Goal: Information Seeking & Learning: Learn about a topic

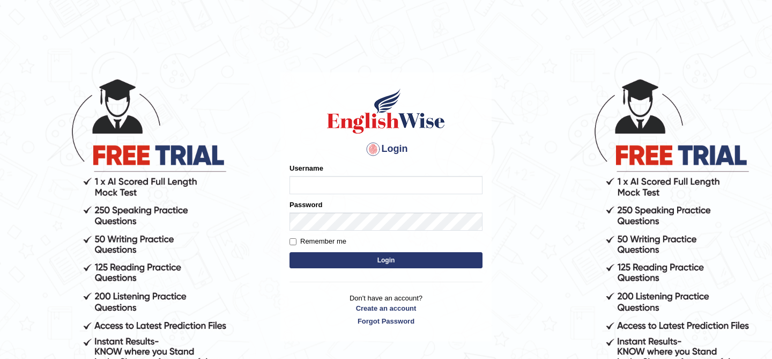
type input "kunwarrupesh"
click at [388, 262] on button "Login" at bounding box center [386, 260] width 193 height 16
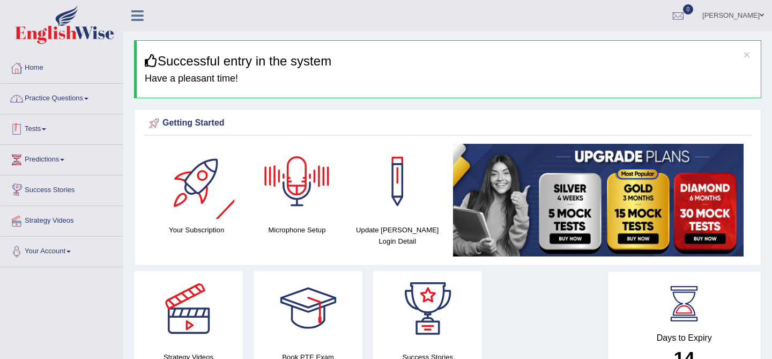
click at [60, 102] on link "Practice Questions" at bounding box center [62, 97] width 122 height 27
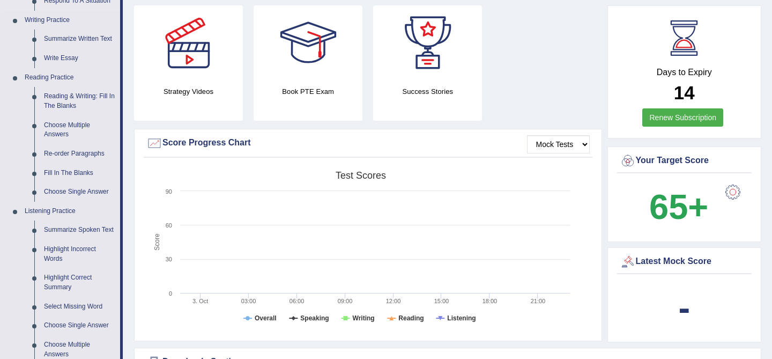
scroll to position [265, 0]
click at [70, 173] on link "Fill In The Blanks" at bounding box center [79, 173] width 81 height 19
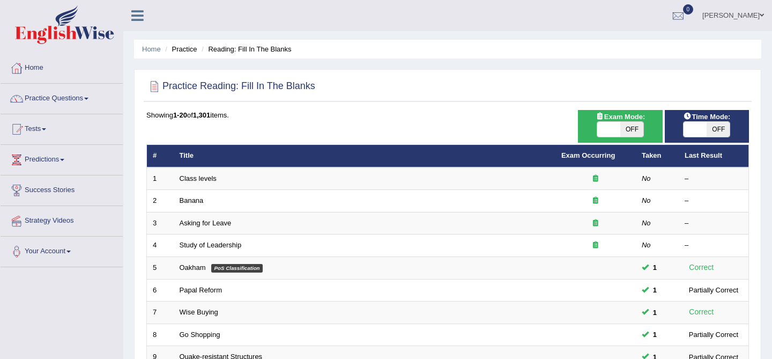
scroll to position [351, 0]
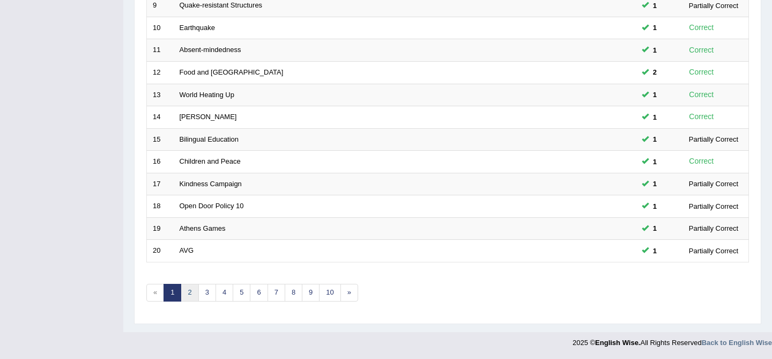
click at [194, 292] on link "2" at bounding box center [190, 293] width 18 height 18
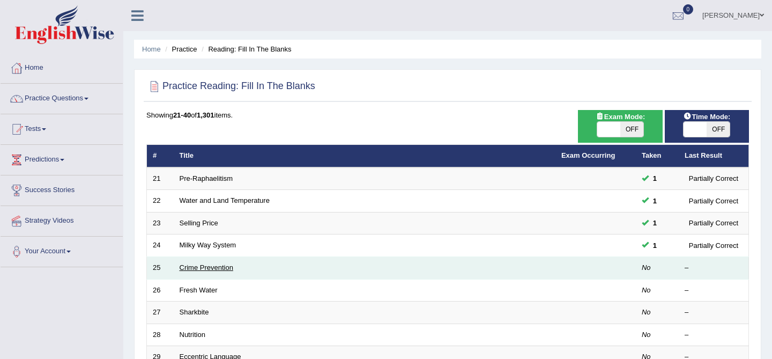
click at [200, 268] on link "Crime Prevention" at bounding box center [207, 267] width 54 height 8
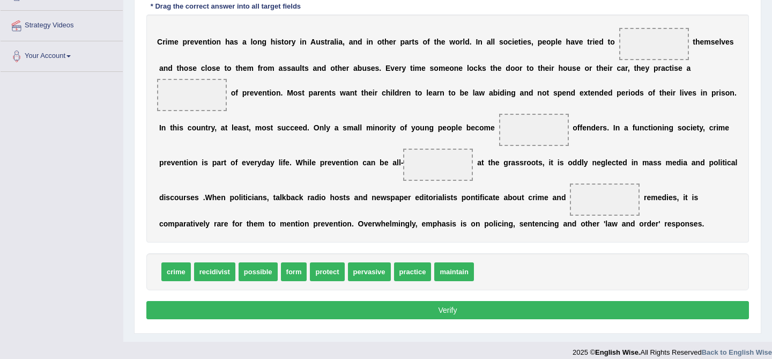
scroll to position [205, 0]
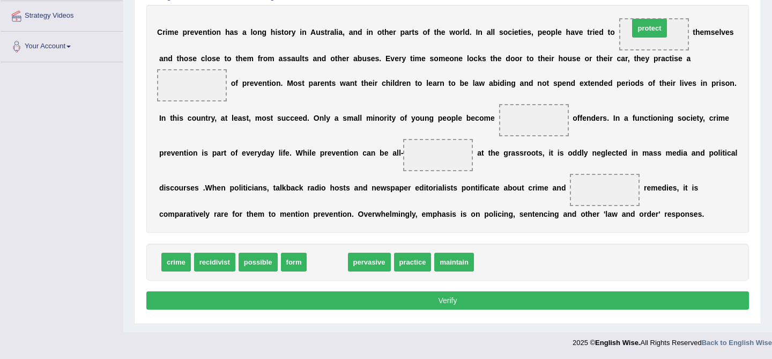
drag, startPoint x: 329, startPoint y: 268, endPoint x: 651, endPoint y: 34, distance: 398.3
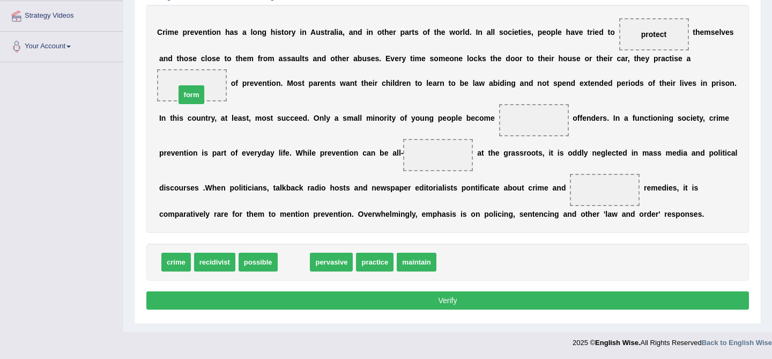
drag, startPoint x: 300, startPoint y: 264, endPoint x: 197, endPoint y: 97, distance: 196.2
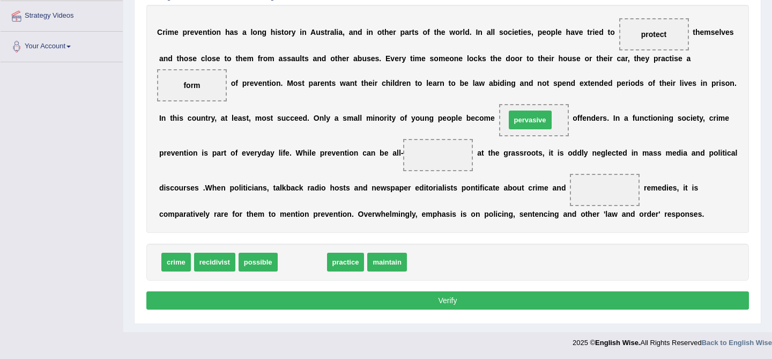
drag, startPoint x: 307, startPoint y: 270, endPoint x: 535, endPoint y: 128, distance: 268.7
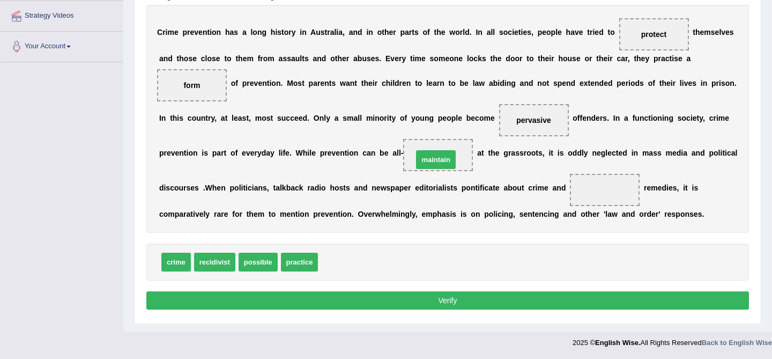
drag, startPoint x: 345, startPoint y: 262, endPoint x: 442, endPoint y: 157, distance: 143.1
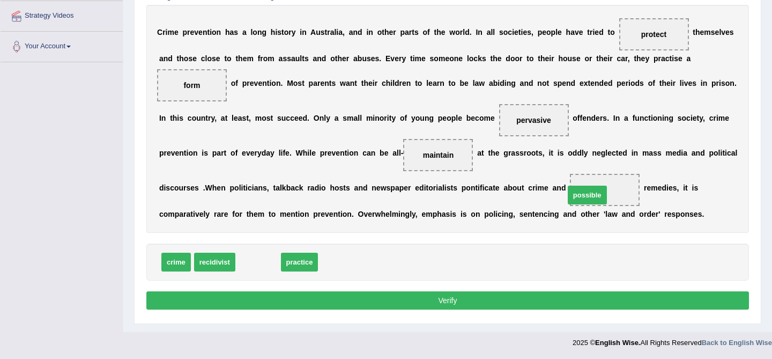
drag, startPoint x: 256, startPoint y: 268, endPoint x: 585, endPoint y: 196, distance: 336.6
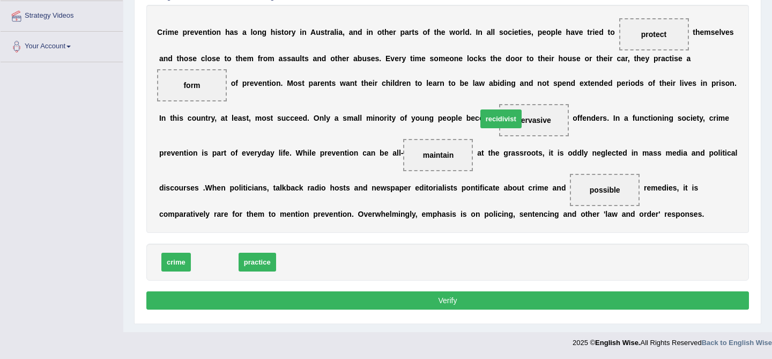
drag, startPoint x: 215, startPoint y: 260, endPoint x: 502, endPoint y: 116, distance: 320.3
click at [469, 304] on button "Verify" at bounding box center [447, 300] width 603 height 18
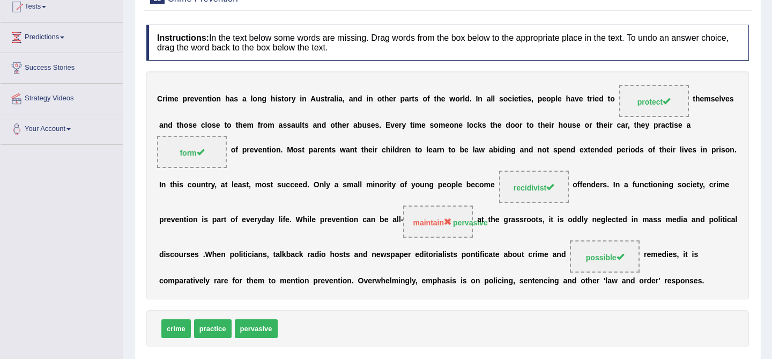
scroll to position [0, 0]
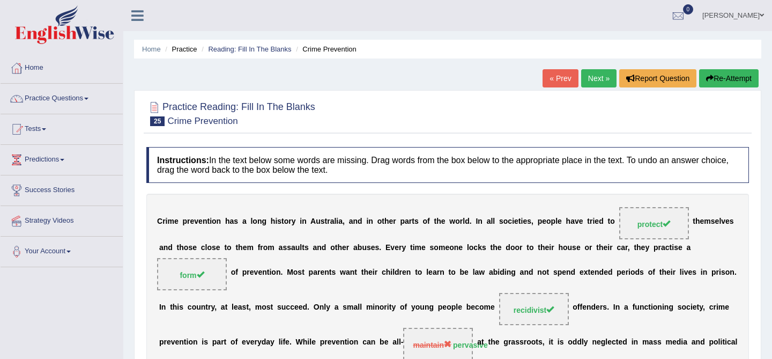
click at [592, 83] on link "Next »" at bounding box center [598, 78] width 35 height 18
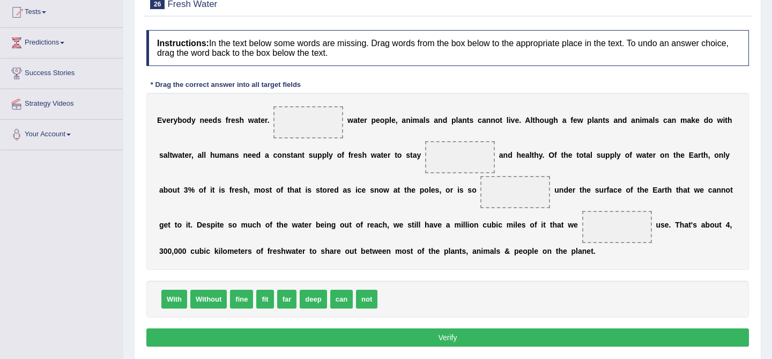
scroll to position [129, 0]
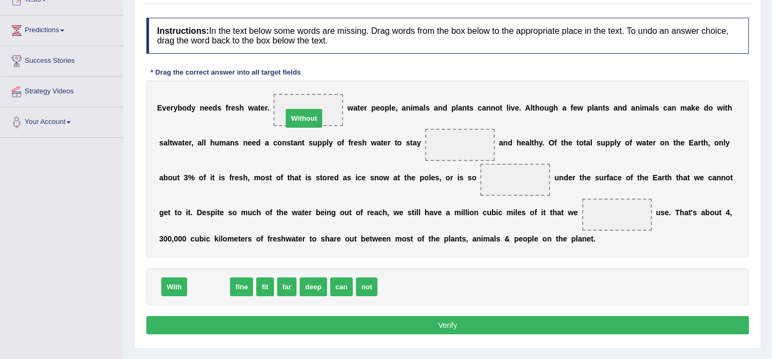
drag, startPoint x: 216, startPoint y: 283, endPoint x: 311, endPoint y: 115, distance: 193.6
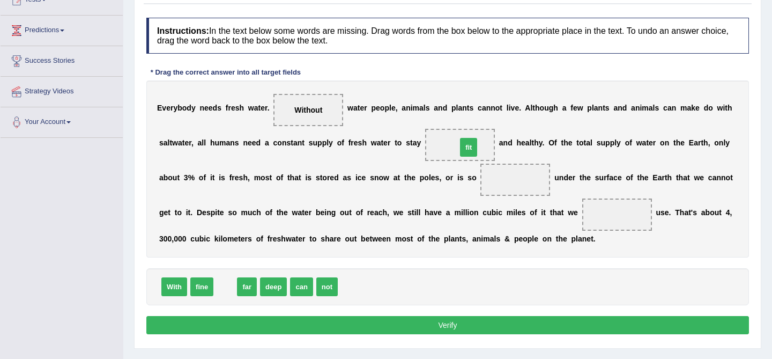
drag, startPoint x: 225, startPoint y: 288, endPoint x: 468, endPoint y: 148, distance: 280.6
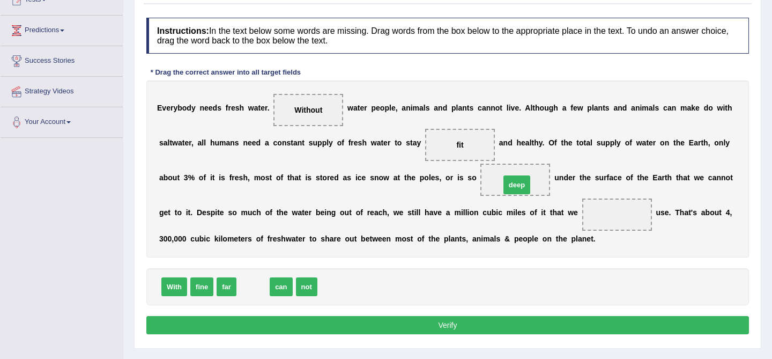
drag, startPoint x: 256, startPoint y: 284, endPoint x: 521, endPoint y: 181, distance: 284.1
drag, startPoint x: 257, startPoint y: 286, endPoint x: 632, endPoint y: 210, distance: 382.5
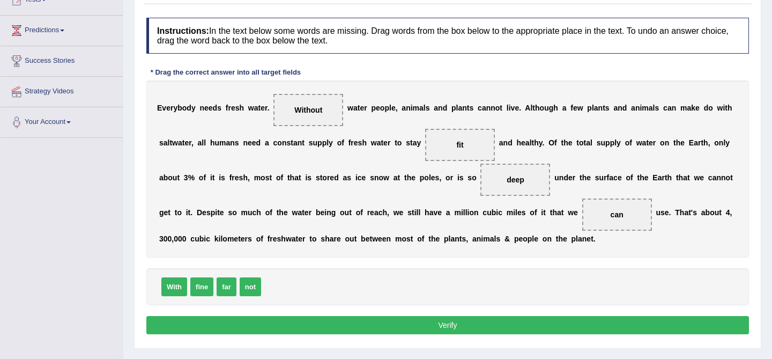
click at [499, 332] on button "Verify" at bounding box center [447, 325] width 603 height 18
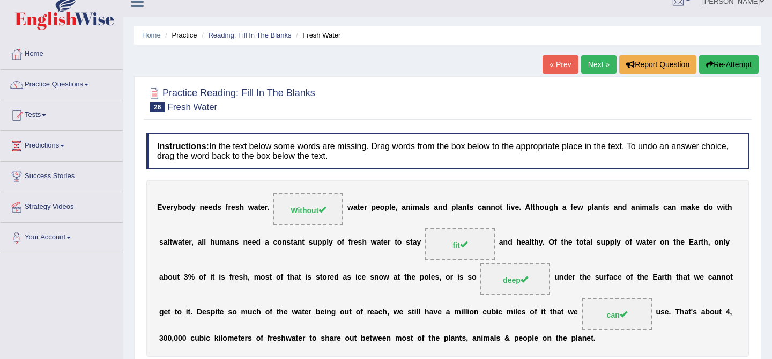
scroll to position [0, 0]
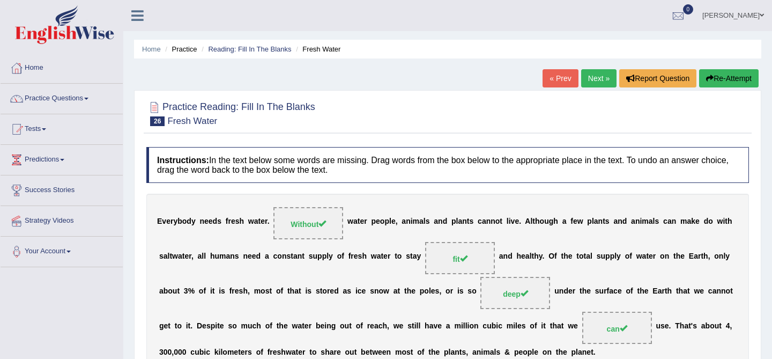
click at [593, 76] on link "Next »" at bounding box center [598, 78] width 35 height 18
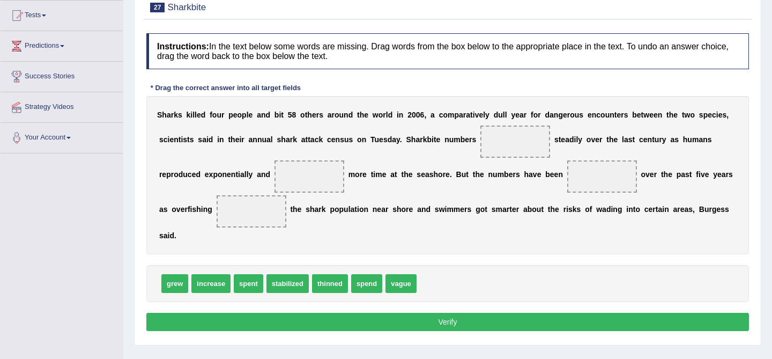
scroll to position [99, 0]
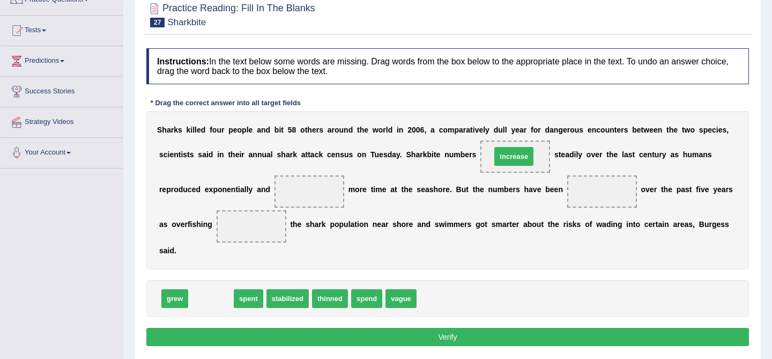
drag, startPoint x: 201, startPoint y: 297, endPoint x: 504, endPoint y: 154, distance: 334.8
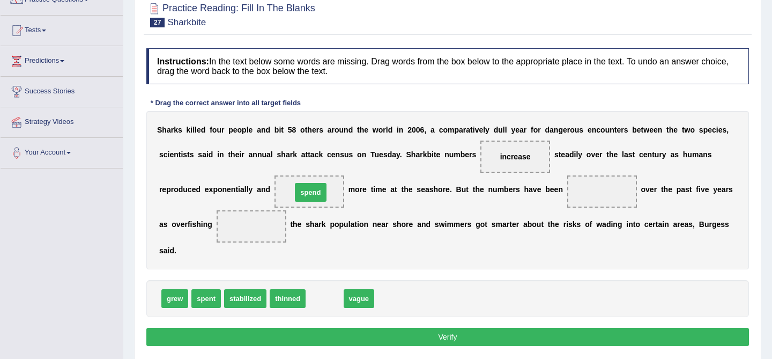
drag, startPoint x: 326, startPoint y: 299, endPoint x: 312, endPoint y: 193, distance: 107.1
drag, startPoint x: 204, startPoint y: 304, endPoint x: 306, endPoint y: 194, distance: 149.9
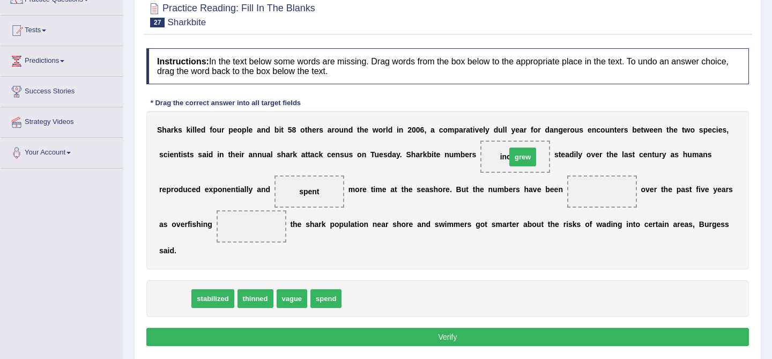
drag, startPoint x: 169, startPoint y: 303, endPoint x: 517, endPoint y: 161, distance: 375.8
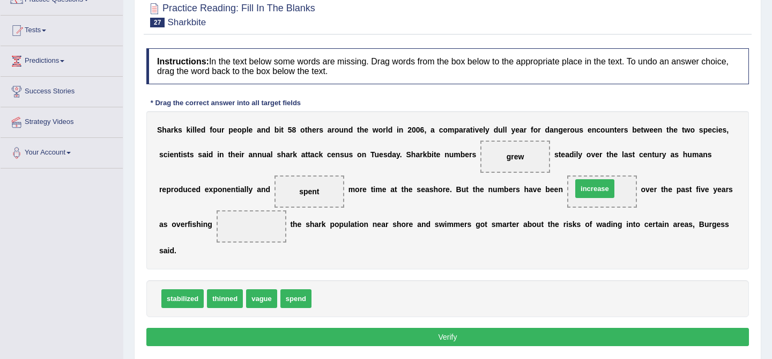
drag, startPoint x: 337, startPoint y: 297, endPoint x: 598, endPoint y: 187, distance: 282.9
drag, startPoint x: 187, startPoint y: 294, endPoint x: 618, endPoint y: 190, distance: 443.5
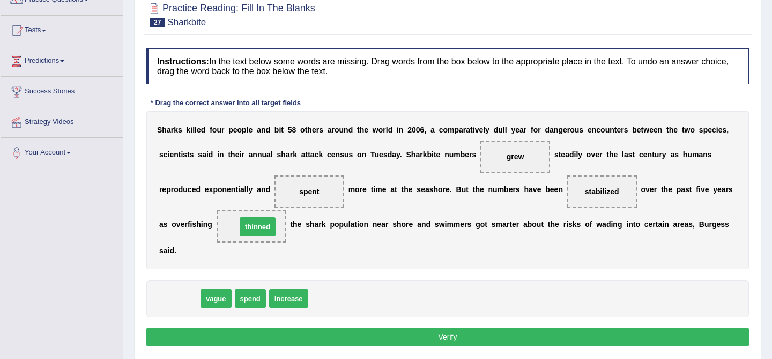
drag, startPoint x: 186, startPoint y: 300, endPoint x: 264, endPoint y: 229, distance: 106.3
click at [384, 342] on button "Verify" at bounding box center [447, 337] width 603 height 18
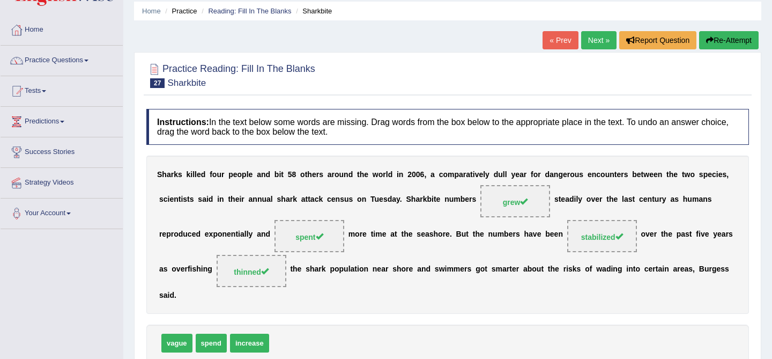
scroll to position [0, 0]
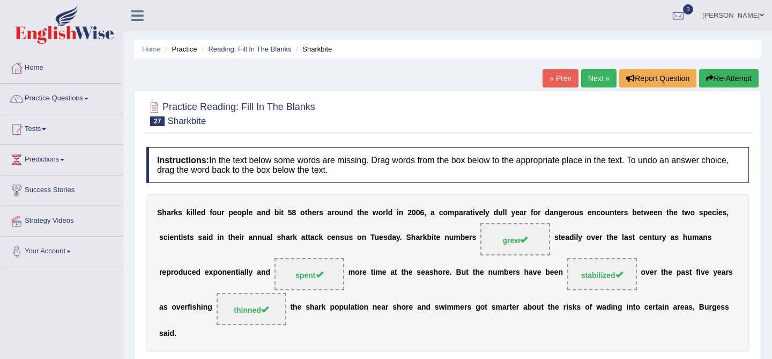
click at [590, 80] on link "Next »" at bounding box center [598, 78] width 35 height 18
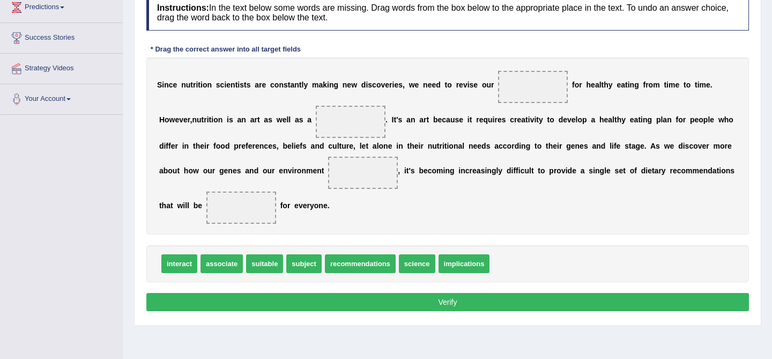
scroll to position [152, 0]
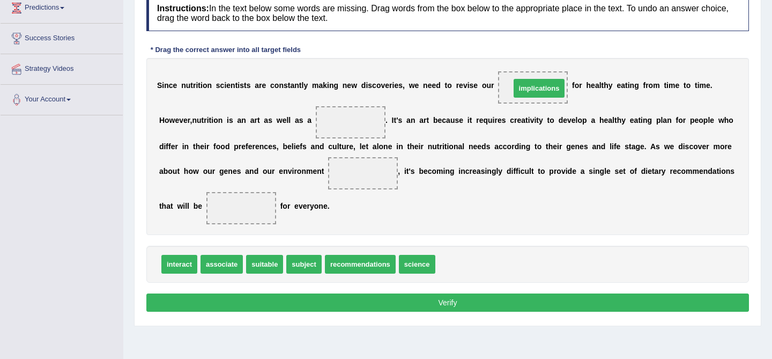
drag, startPoint x: 461, startPoint y: 264, endPoint x: 532, endPoint y: 88, distance: 190.2
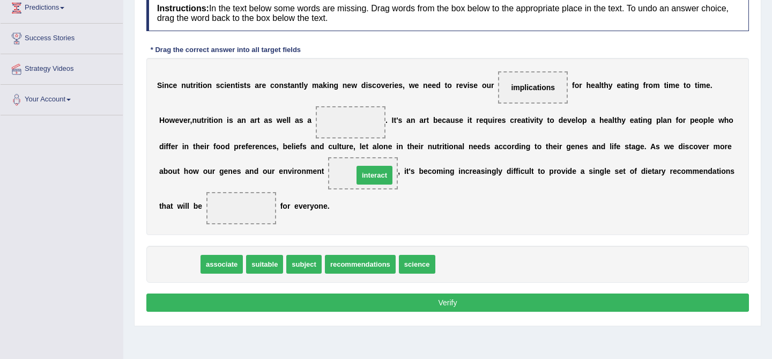
drag, startPoint x: 185, startPoint y: 266, endPoint x: 380, endPoint y: 176, distance: 214.6
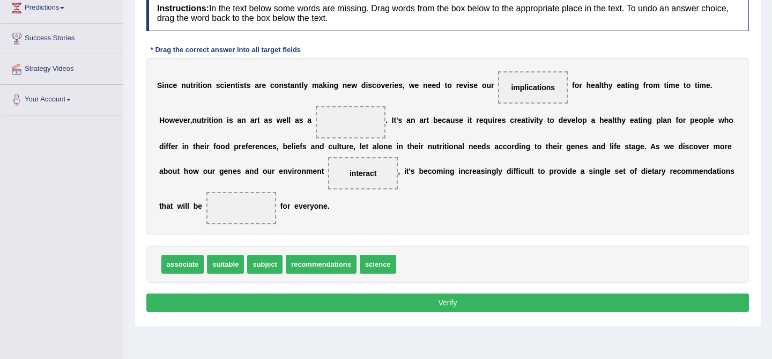
drag, startPoint x: 229, startPoint y: 264, endPoint x: 246, endPoint y: 228, distance: 40.5
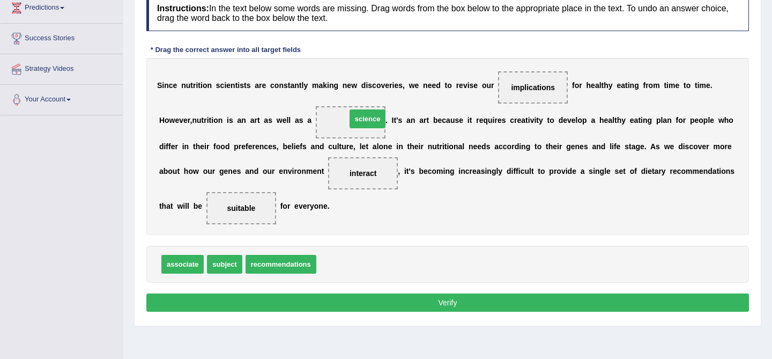
drag, startPoint x: 337, startPoint y: 267, endPoint x: 367, endPoint y: 121, distance: 148.4
click at [443, 303] on button "Verify" at bounding box center [447, 302] width 603 height 18
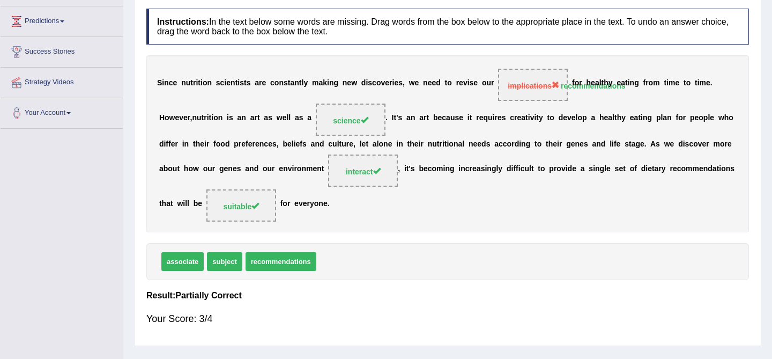
scroll to position [154, 0]
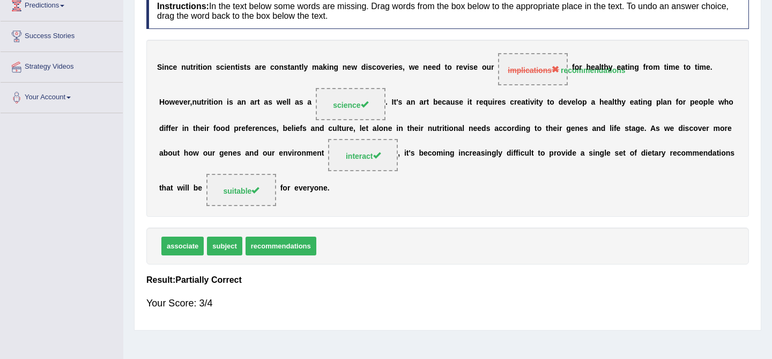
click at [519, 73] on span "implications" at bounding box center [533, 70] width 51 height 9
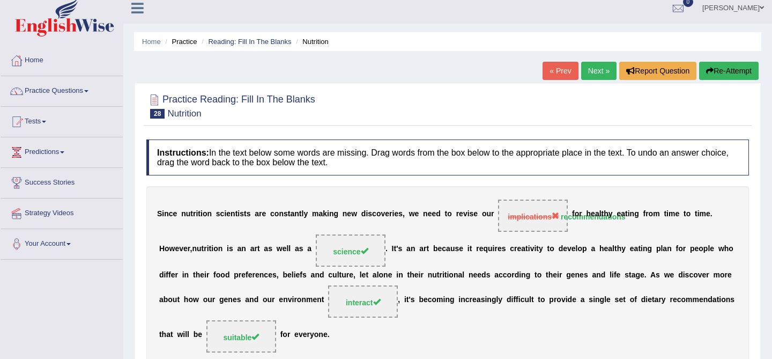
scroll to position [0, 0]
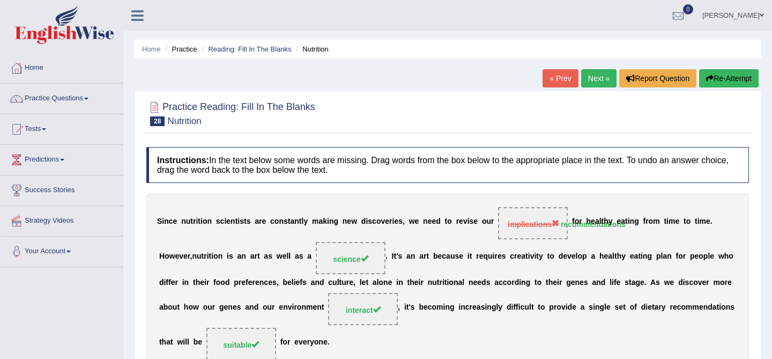
click at [590, 76] on link "Next »" at bounding box center [598, 78] width 35 height 18
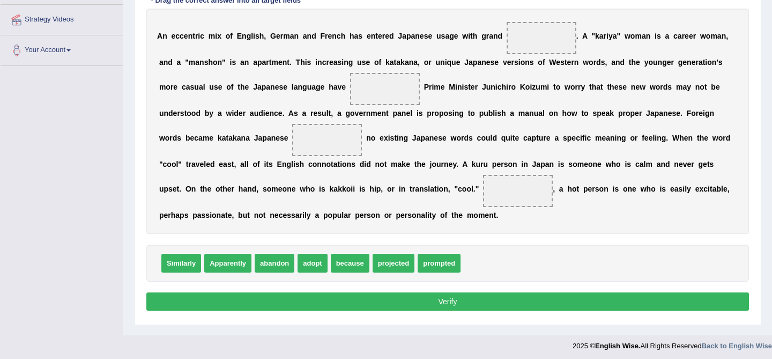
scroll to position [204, 0]
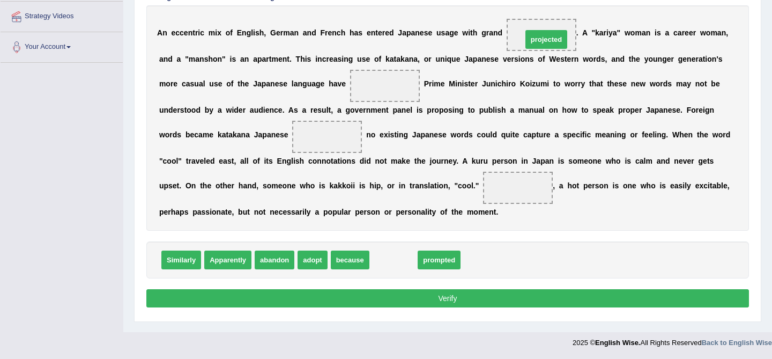
drag, startPoint x: 398, startPoint y: 260, endPoint x: 550, endPoint y: 45, distance: 263.6
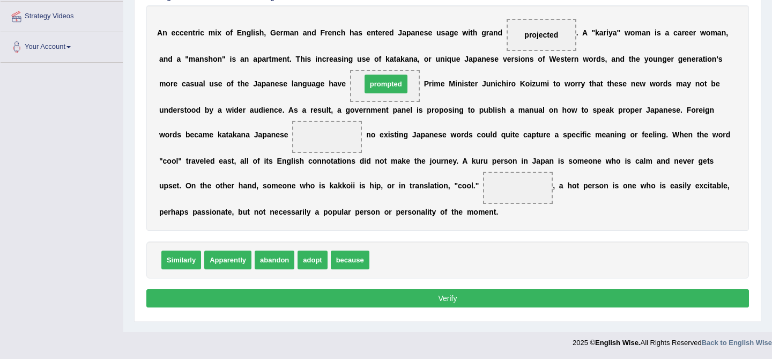
drag, startPoint x: 387, startPoint y: 260, endPoint x: 379, endPoint y: 83, distance: 177.2
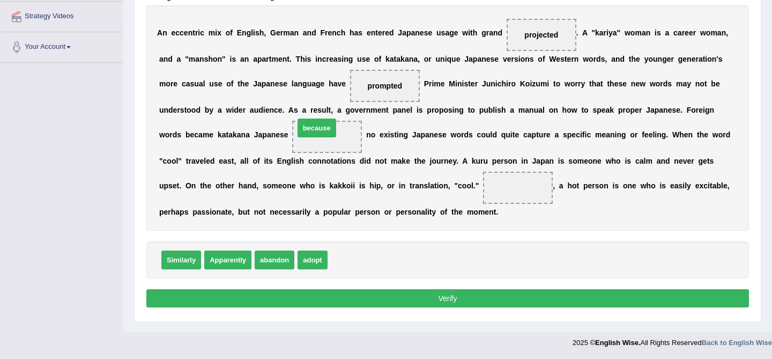
drag, startPoint x: 358, startPoint y: 262, endPoint x: 332, endPoint y: 133, distance: 131.4
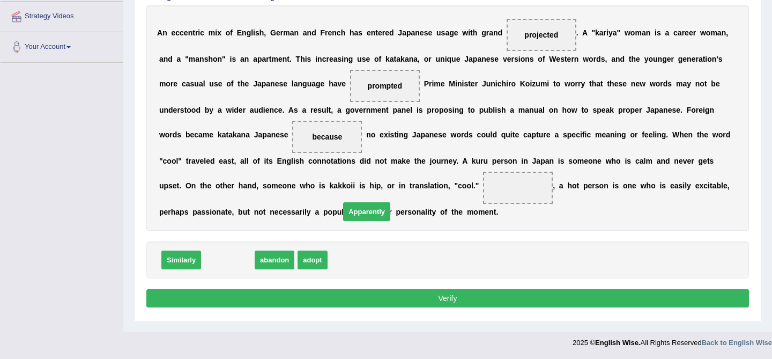
drag, startPoint x: 221, startPoint y: 261, endPoint x: 384, endPoint y: 213, distance: 169.6
click at [384, 213] on span "Apparently" at bounding box center [366, 211] width 47 height 19
drag, startPoint x: 230, startPoint y: 260, endPoint x: 527, endPoint y: 178, distance: 309.0
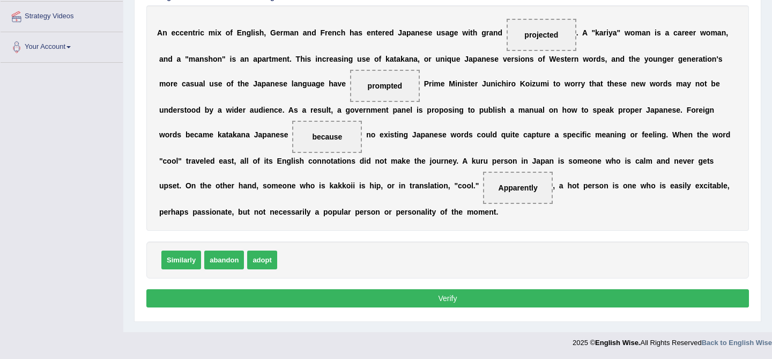
click at [541, 289] on div "Instructions: In the text below some words are missing. Drag words from the box…" at bounding box center [448, 126] width 608 height 379
click at [529, 297] on button "Verify" at bounding box center [447, 298] width 603 height 18
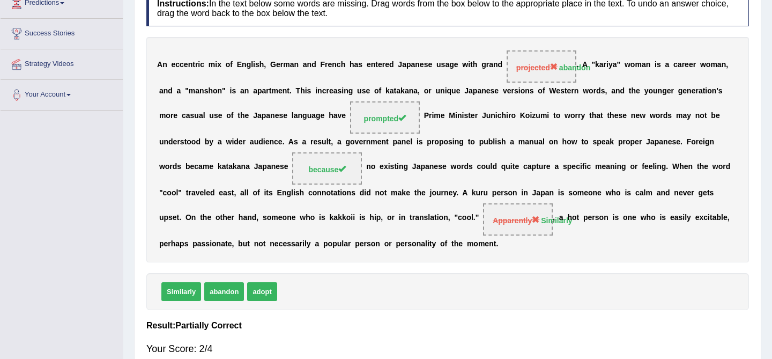
scroll to position [0, 0]
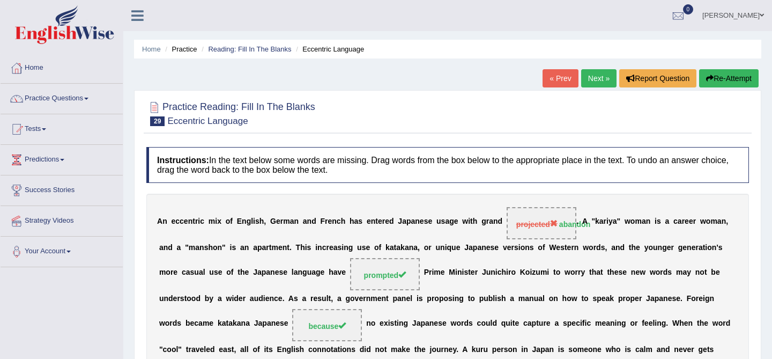
click at [597, 80] on link "Next »" at bounding box center [598, 78] width 35 height 18
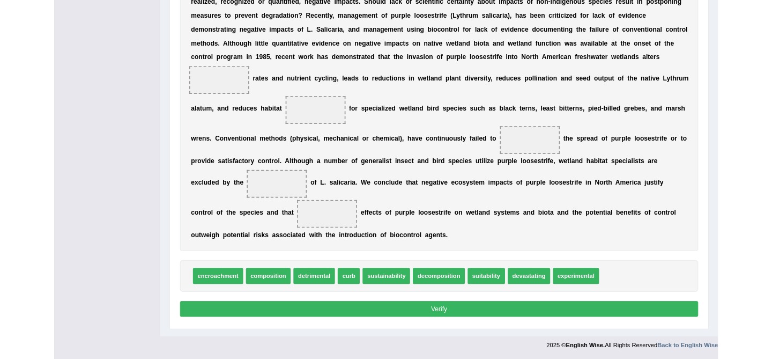
scroll to position [336, 0]
